Goal: Information Seeking & Learning: Check status

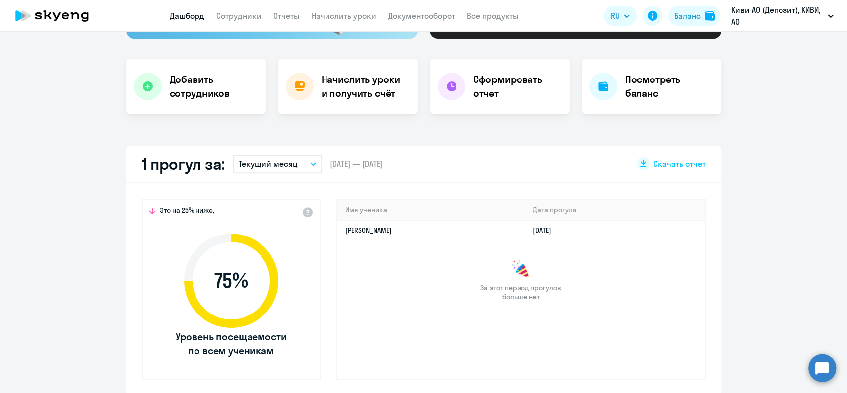
scroll to position [199, 0]
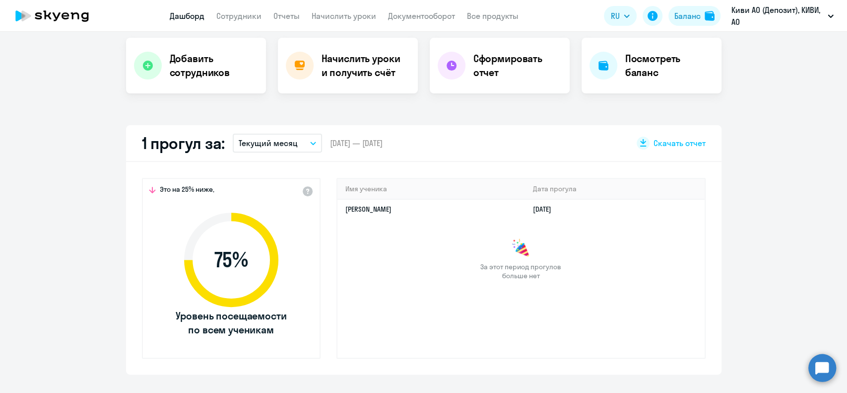
select select "30"
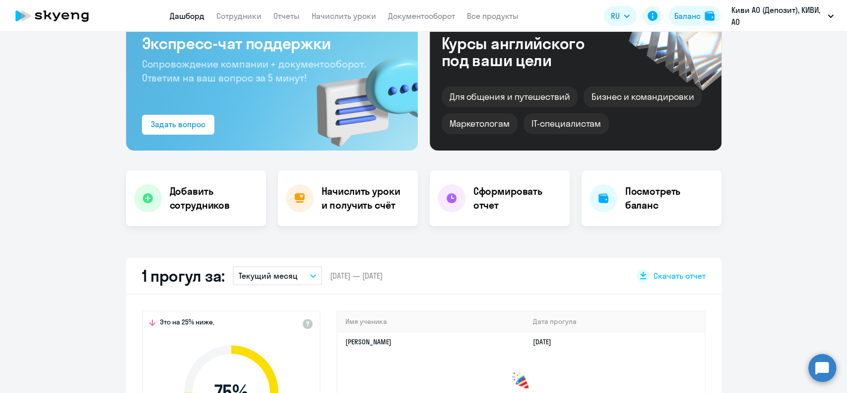
scroll to position [0, 0]
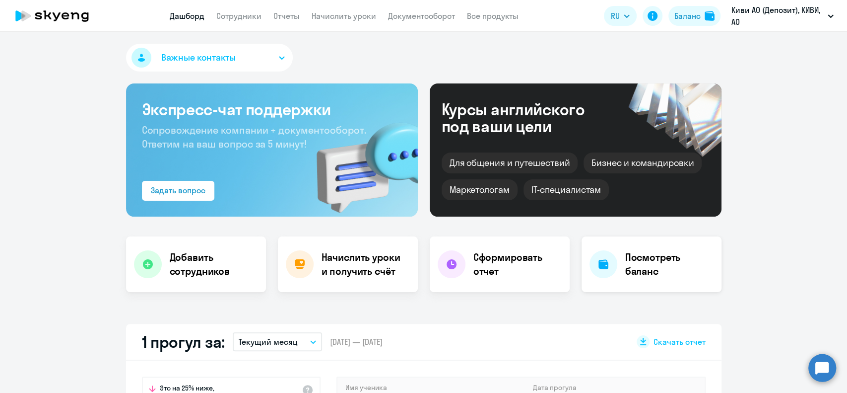
click at [657, 253] on h4 "Посмотреть баланс" at bounding box center [669, 264] width 88 height 28
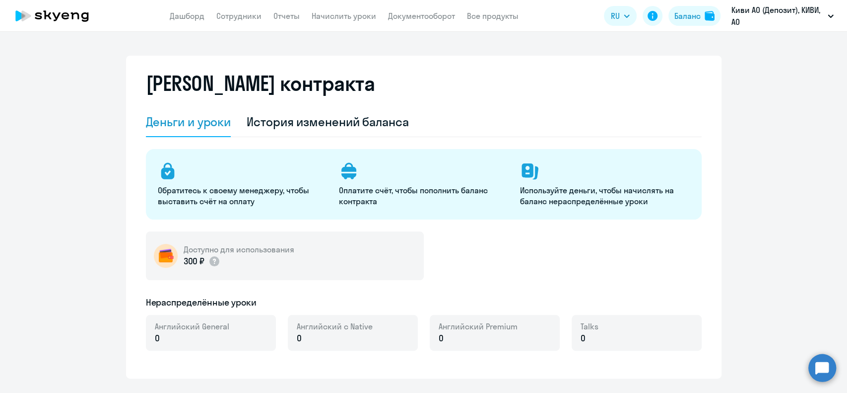
select select "english_adult_not_native_speaker"
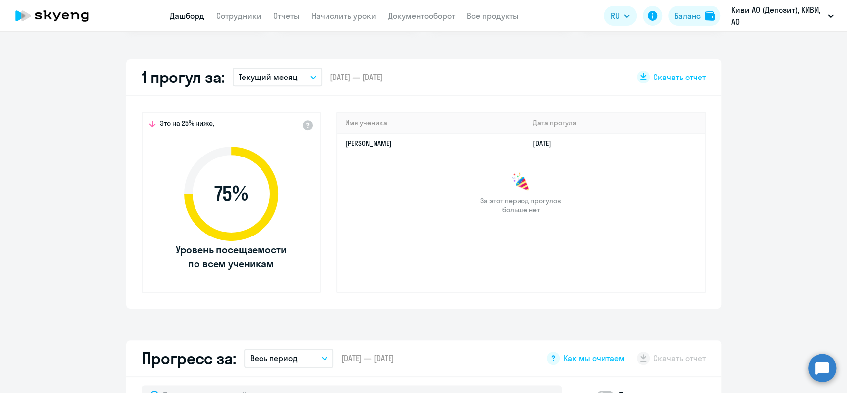
scroll to position [132, 0]
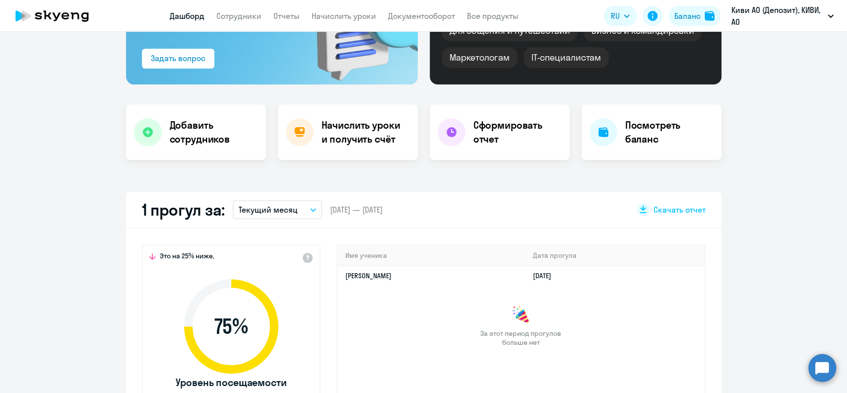
select select "30"
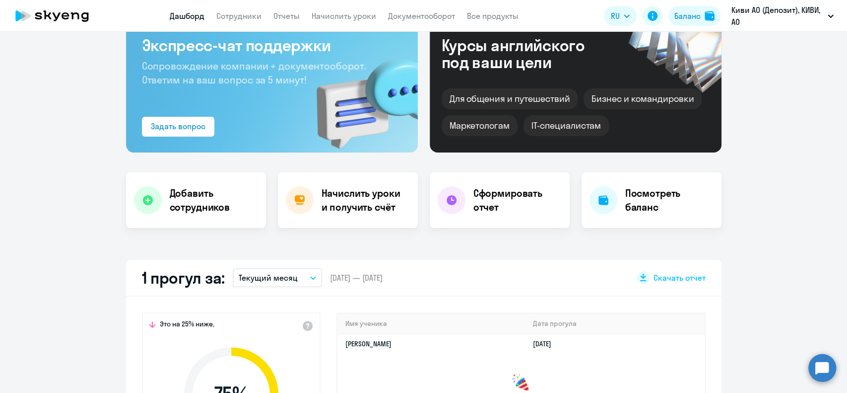
scroll to position [0, 0]
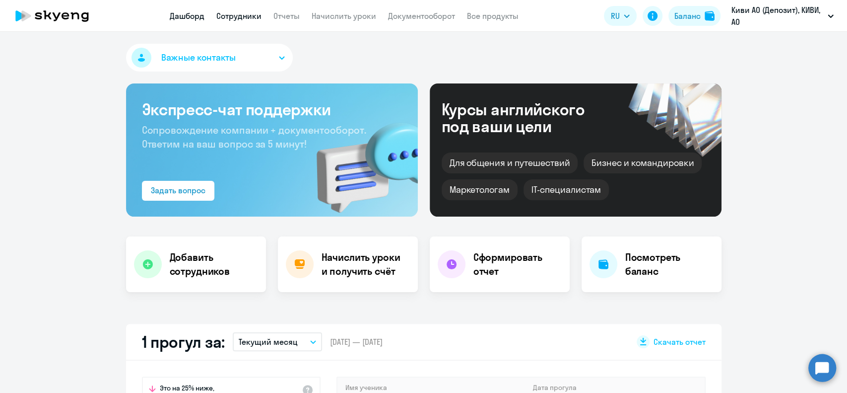
click at [245, 18] on link "Сотрудники" at bounding box center [238, 16] width 45 height 10
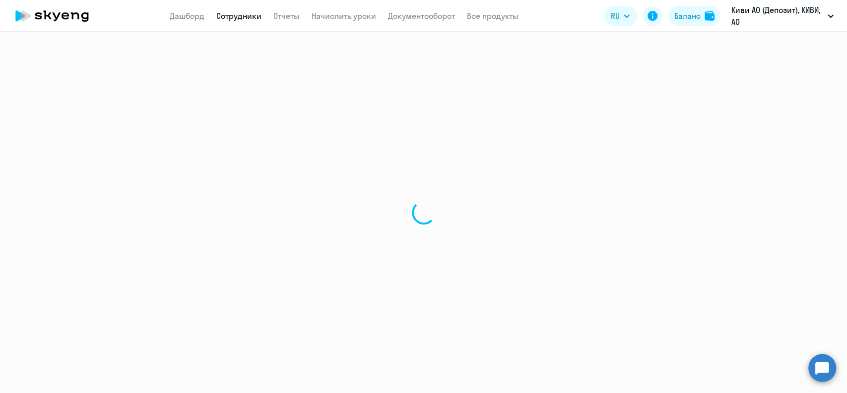
select select "30"
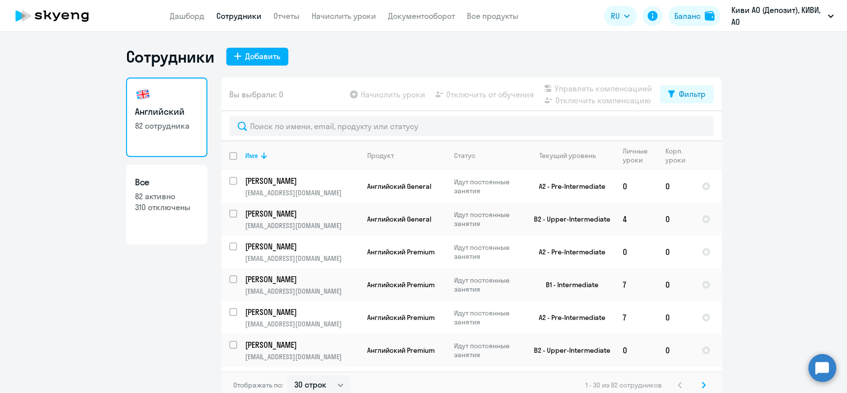
click at [702, 384] on icon at bounding box center [704, 384] width 4 height 7
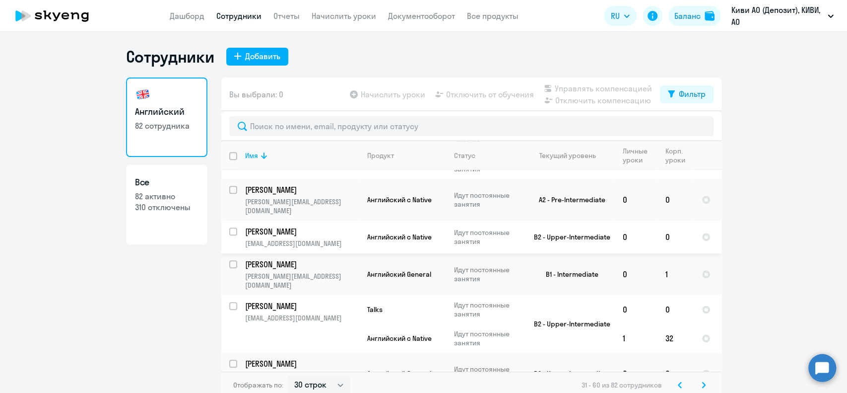
scroll to position [662, 0]
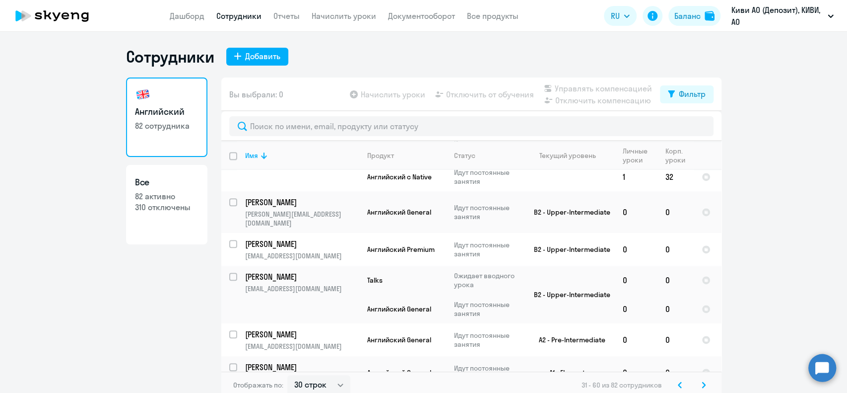
click at [759, 207] on ng-component "Сотрудники Добавить Английский 82 сотрудника Все 82 активно 310 отключены Вы вы…" at bounding box center [423, 223] width 847 height 352
